Goal: Information Seeking & Learning: Learn about a topic

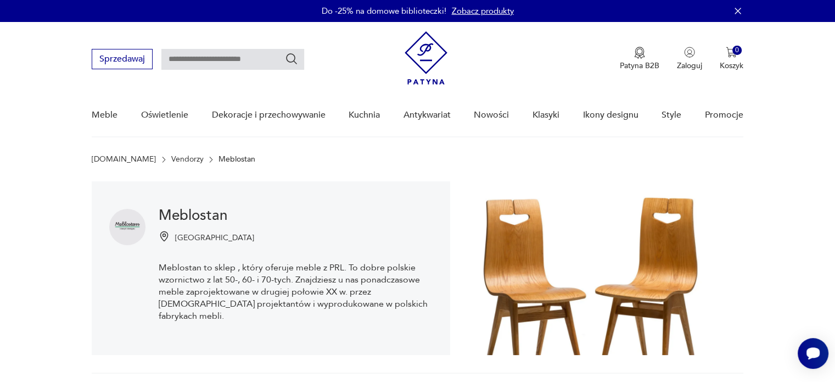
click at [208, 57] on input "text" at bounding box center [232, 59] width 143 height 21
type input "****"
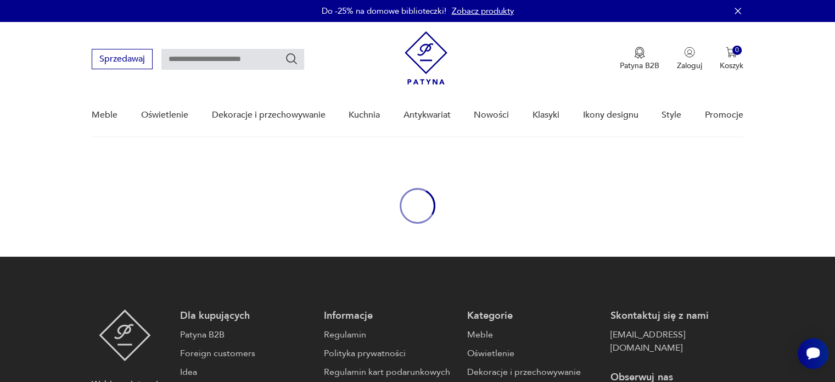
type input "****"
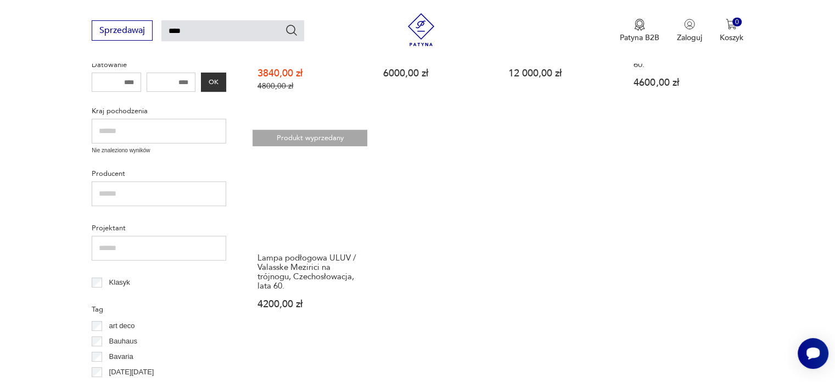
scroll to position [329, 0]
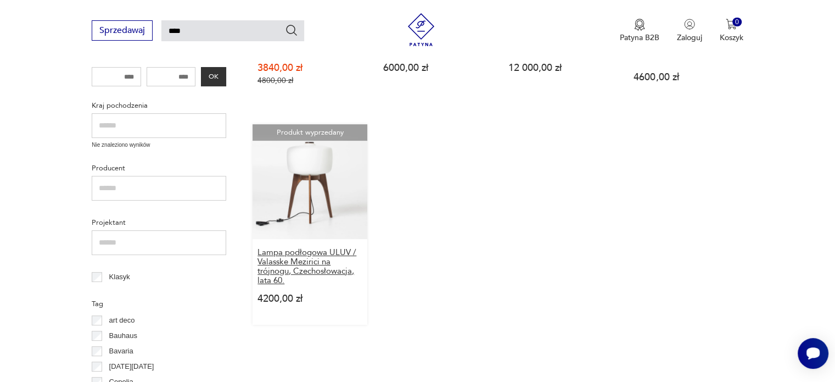
click at [316, 250] on h3 "Lampa podłogowa ULUV / Valasske Mezirici na trójnogu, Czechosłowacja, lata 60." at bounding box center [309, 266] width 104 height 37
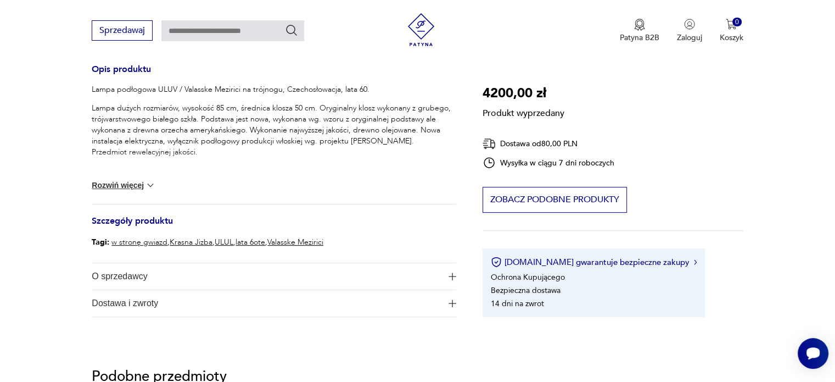
scroll to position [549, 0]
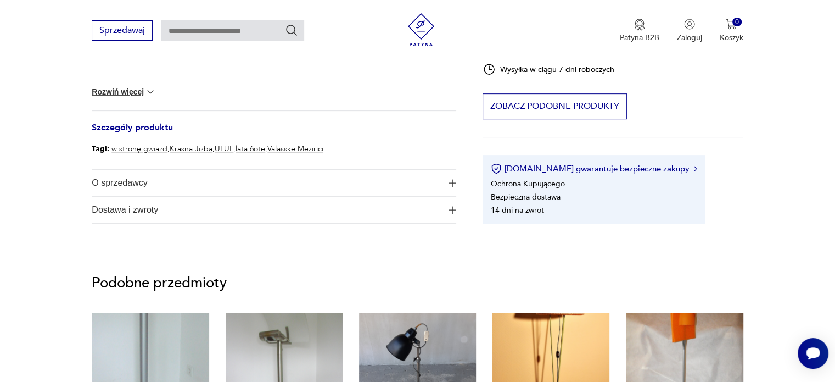
click at [130, 180] on span "O sprzedawcy" at bounding box center [266, 183] width 349 height 26
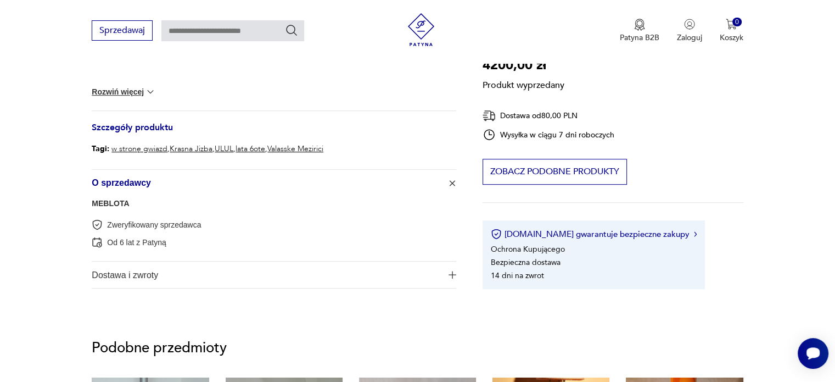
click at [110, 204] on link "MEBLOTA" at bounding box center [110, 203] width 37 height 9
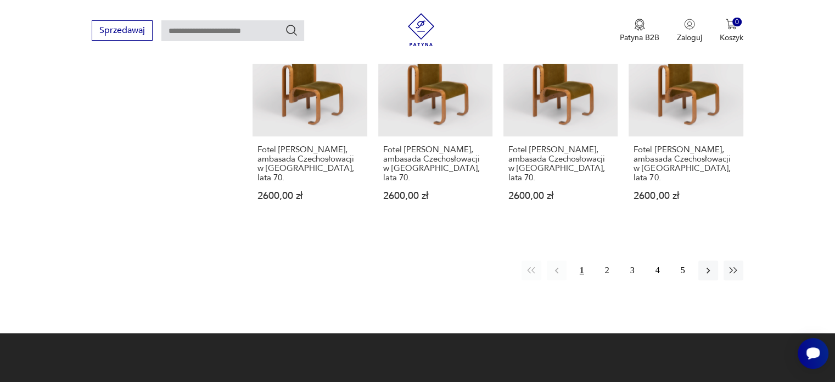
scroll to position [1105, 0]
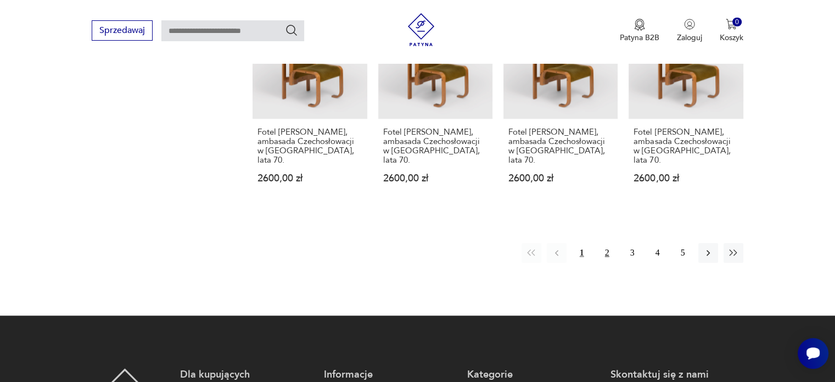
click at [607, 243] on button "2" at bounding box center [607, 253] width 20 height 20
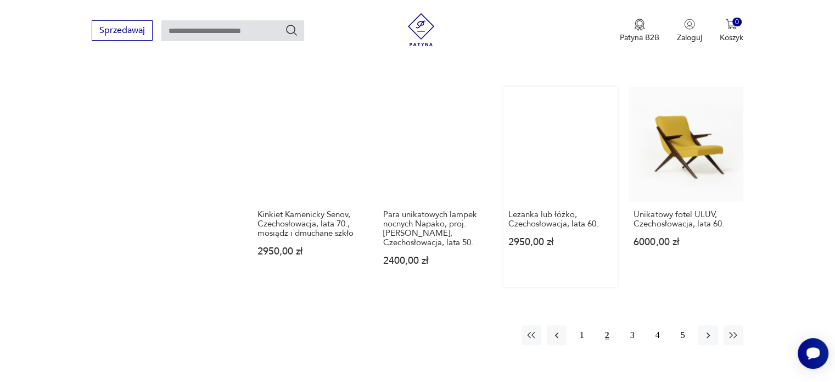
scroll to position [995, 0]
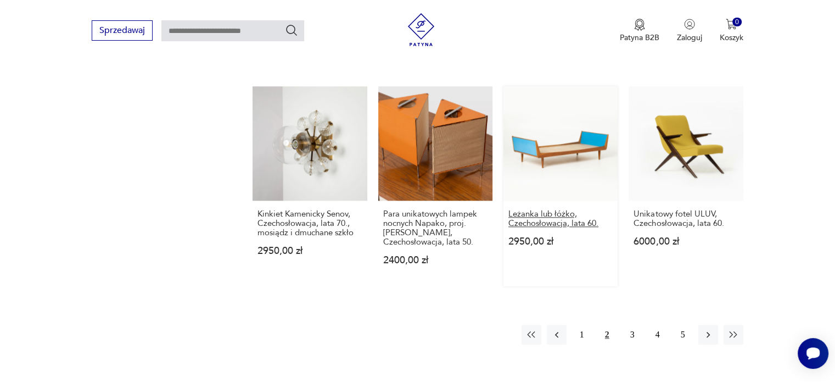
click at [536, 209] on h3 "Leżanka lub łóżko, Czechosłowacja, lata 60." at bounding box center [560, 218] width 104 height 19
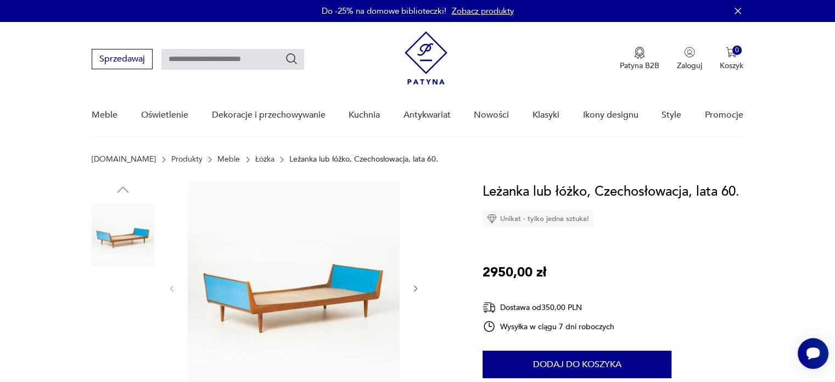
scroll to position [110, 0]
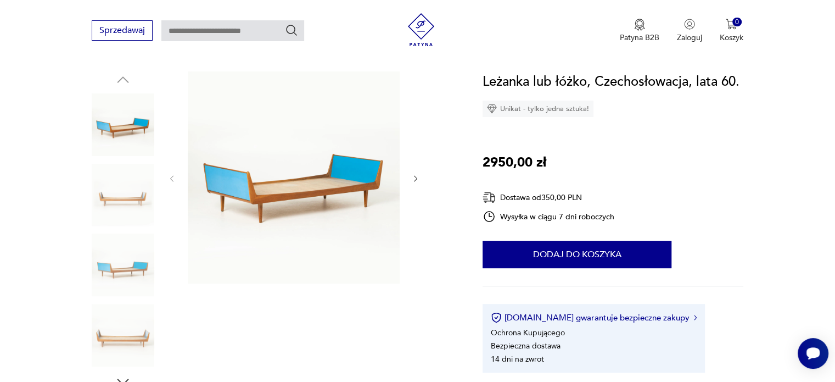
click at [417, 177] on icon "button" at bounding box center [415, 178] width 9 height 9
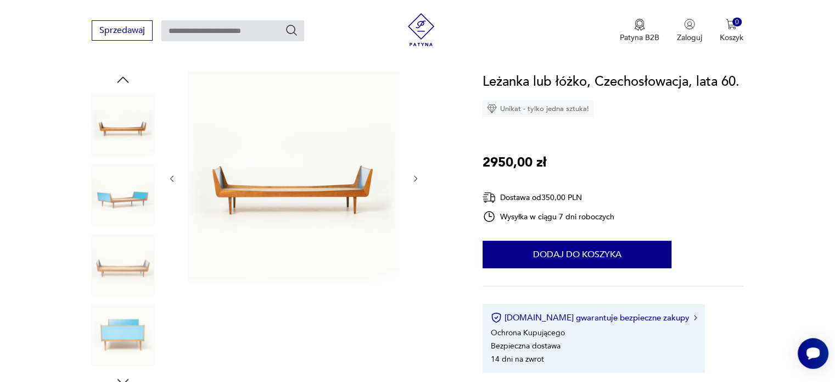
click at [417, 177] on icon "button" at bounding box center [415, 178] width 9 height 9
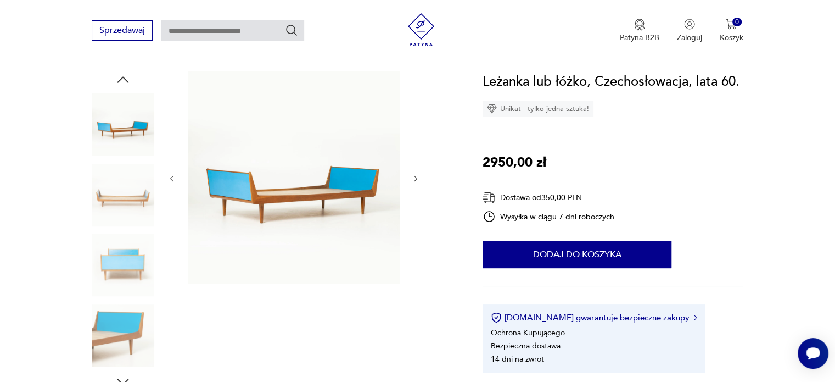
click at [417, 177] on icon "button" at bounding box center [415, 178] width 9 height 9
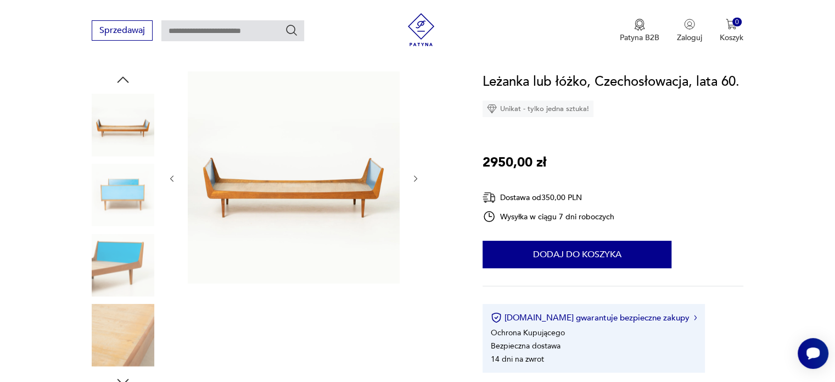
click at [417, 177] on icon "button" at bounding box center [415, 178] width 9 height 9
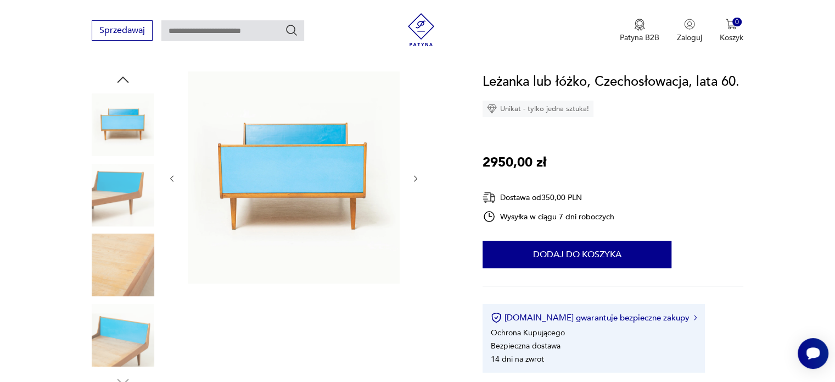
click at [417, 177] on icon "button" at bounding box center [415, 178] width 9 height 9
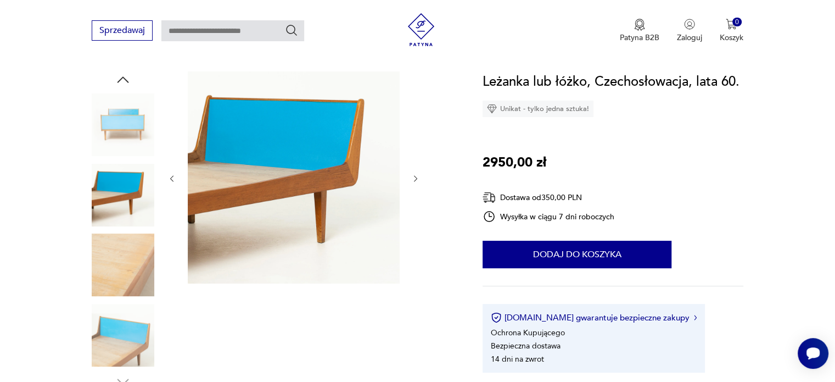
click at [417, 177] on icon "button" at bounding box center [415, 178] width 9 height 9
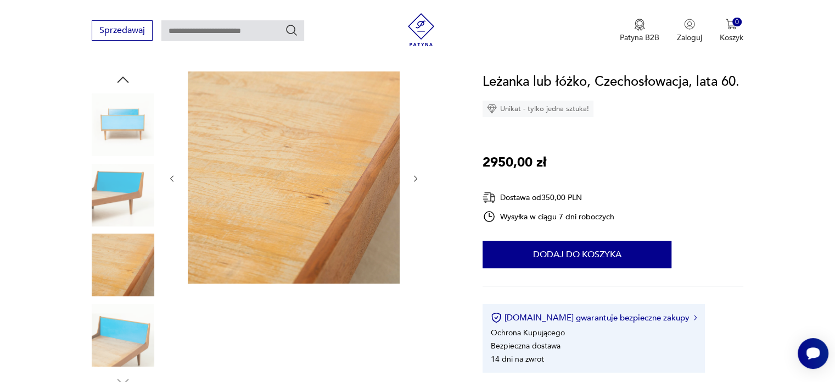
click at [417, 177] on icon "button" at bounding box center [415, 178] width 9 height 9
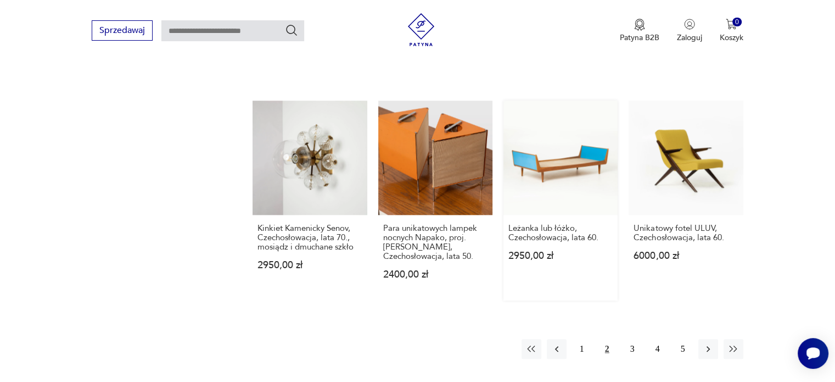
scroll to position [987, 0]
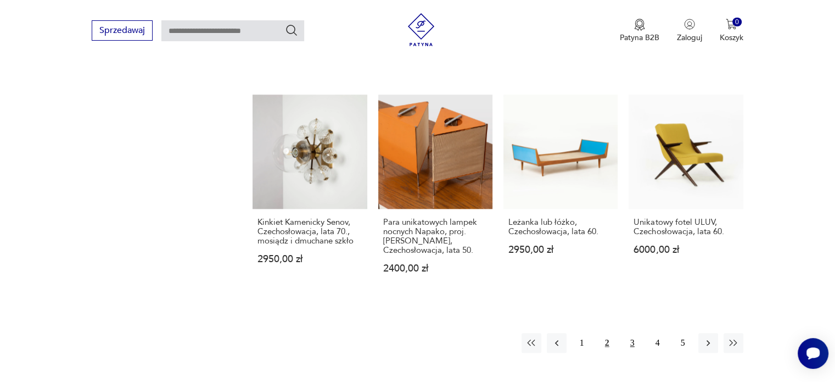
click at [632, 333] on button "3" at bounding box center [633, 343] width 20 height 20
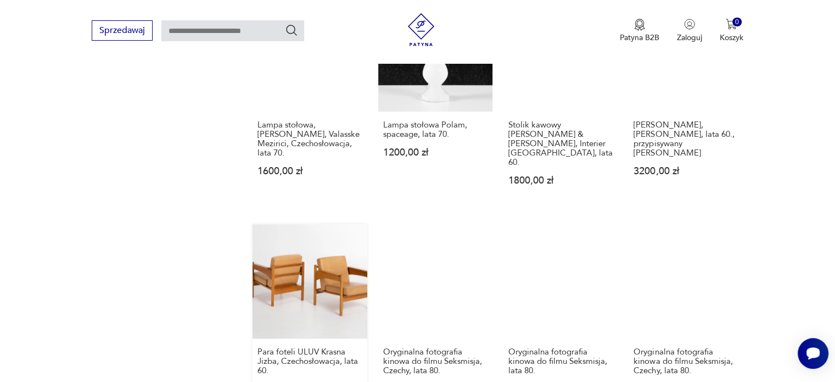
scroll to position [775, 0]
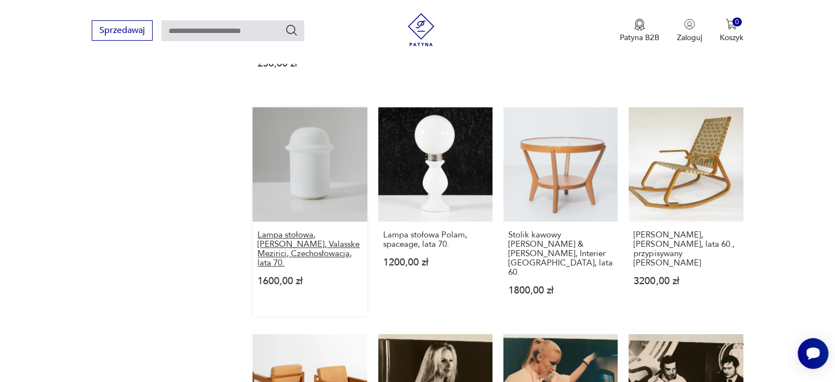
click at [338, 237] on h3 "Lampa stołowa, [PERSON_NAME], Valasske Mezirici, Czechosłowacja, lata 70." at bounding box center [309, 248] width 104 height 37
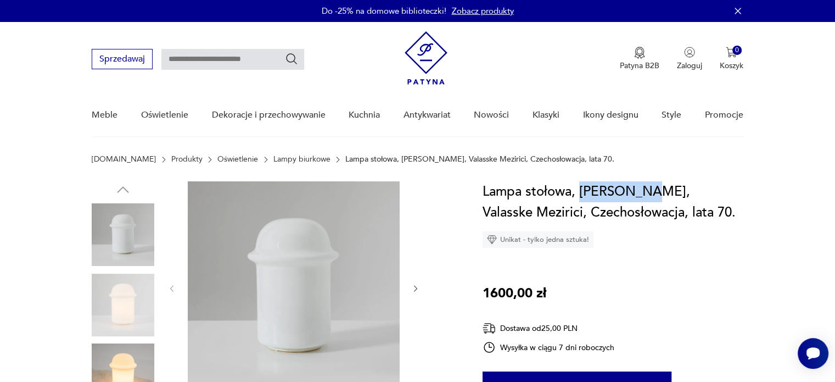
drag, startPoint x: 637, startPoint y: 191, endPoint x: 581, endPoint y: 192, distance: 56.0
click at [581, 192] on h1 "Lampa stołowa, [PERSON_NAME], Valasske Mezirici, Czechosłowacja, lata 70." at bounding box center [613, 202] width 261 height 42
copy h1 "[PERSON_NAME]"
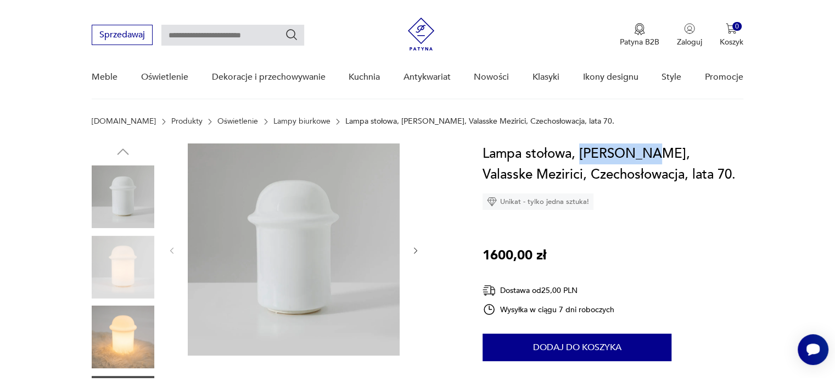
scroll to position [165, 0]
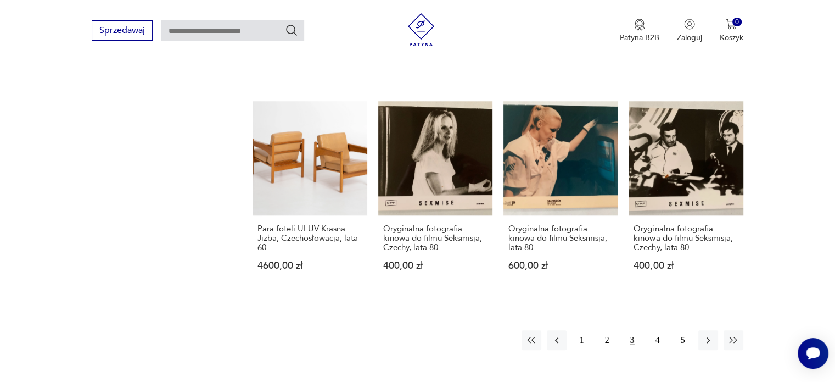
scroll to position [1135, 0]
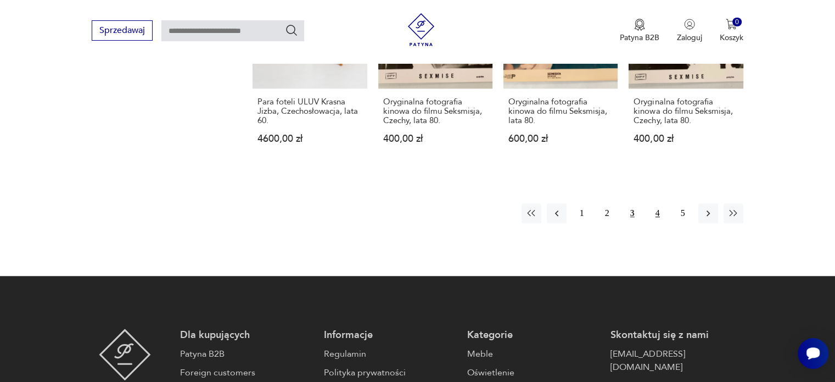
click at [655, 203] on button "4" at bounding box center [658, 213] width 20 height 20
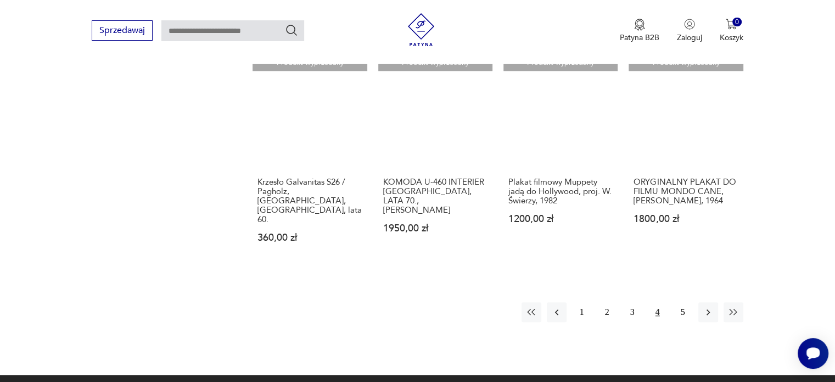
scroll to position [1105, 0]
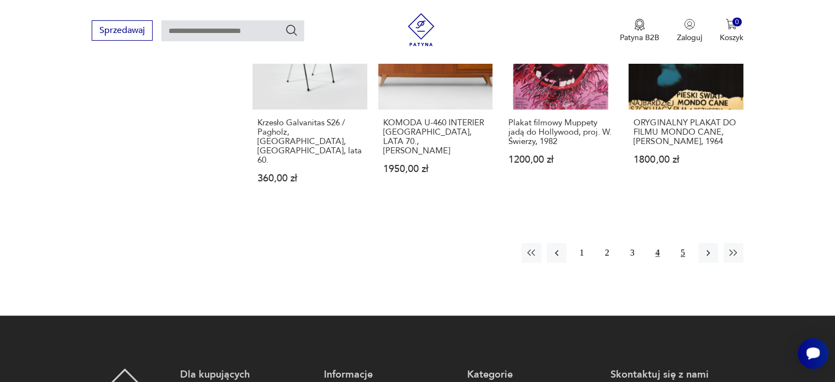
click at [681, 243] on button "5" at bounding box center [683, 253] width 20 height 20
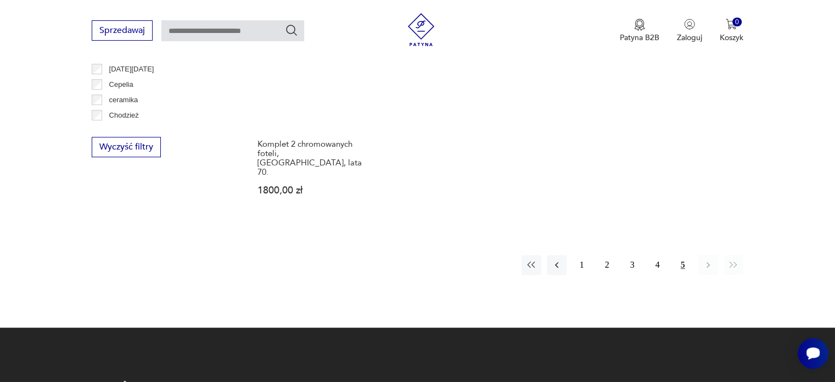
scroll to position [665, 0]
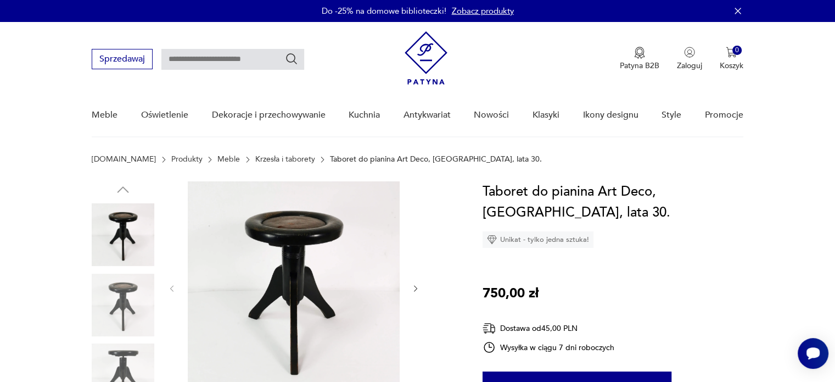
click at [183, 59] on input "text" at bounding box center [232, 59] width 143 height 21
paste input "**********"
type input "**********"
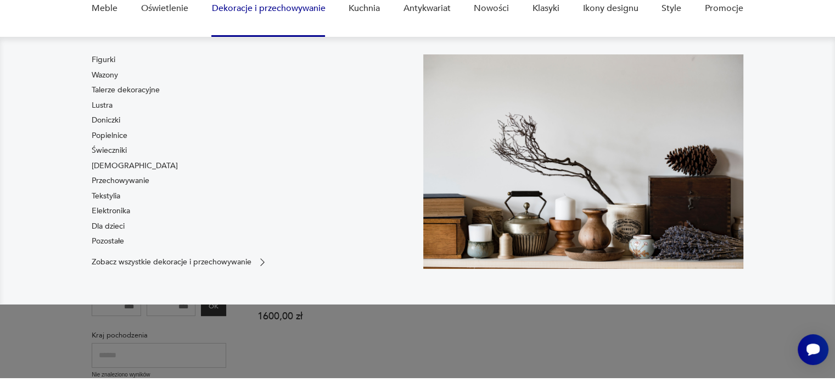
scroll to position [210, 0]
